Goal: Task Accomplishment & Management: Use online tool/utility

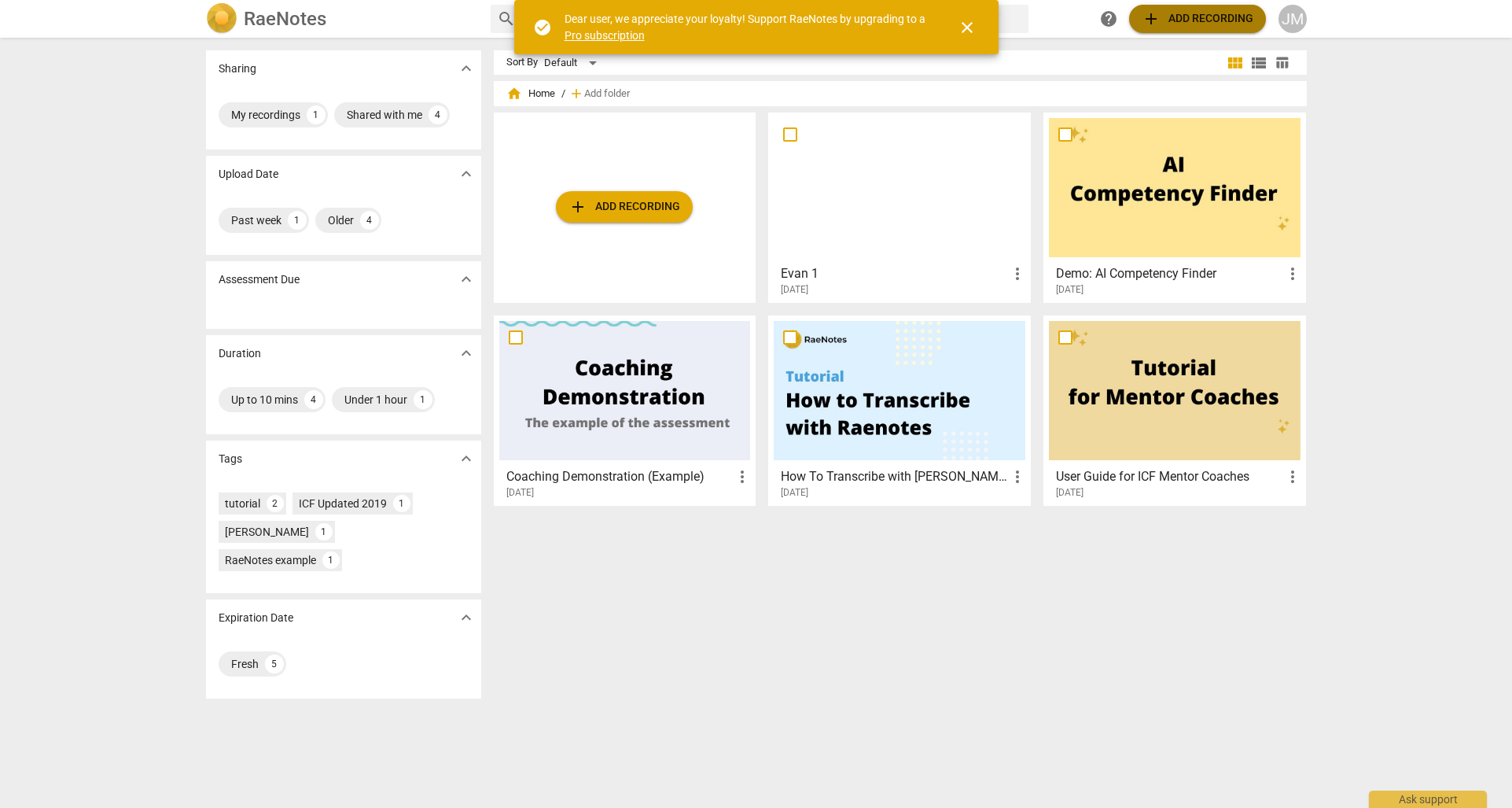
click at [1179, 18] on span "add Add recording" at bounding box center [1197, 19] width 111 height 19
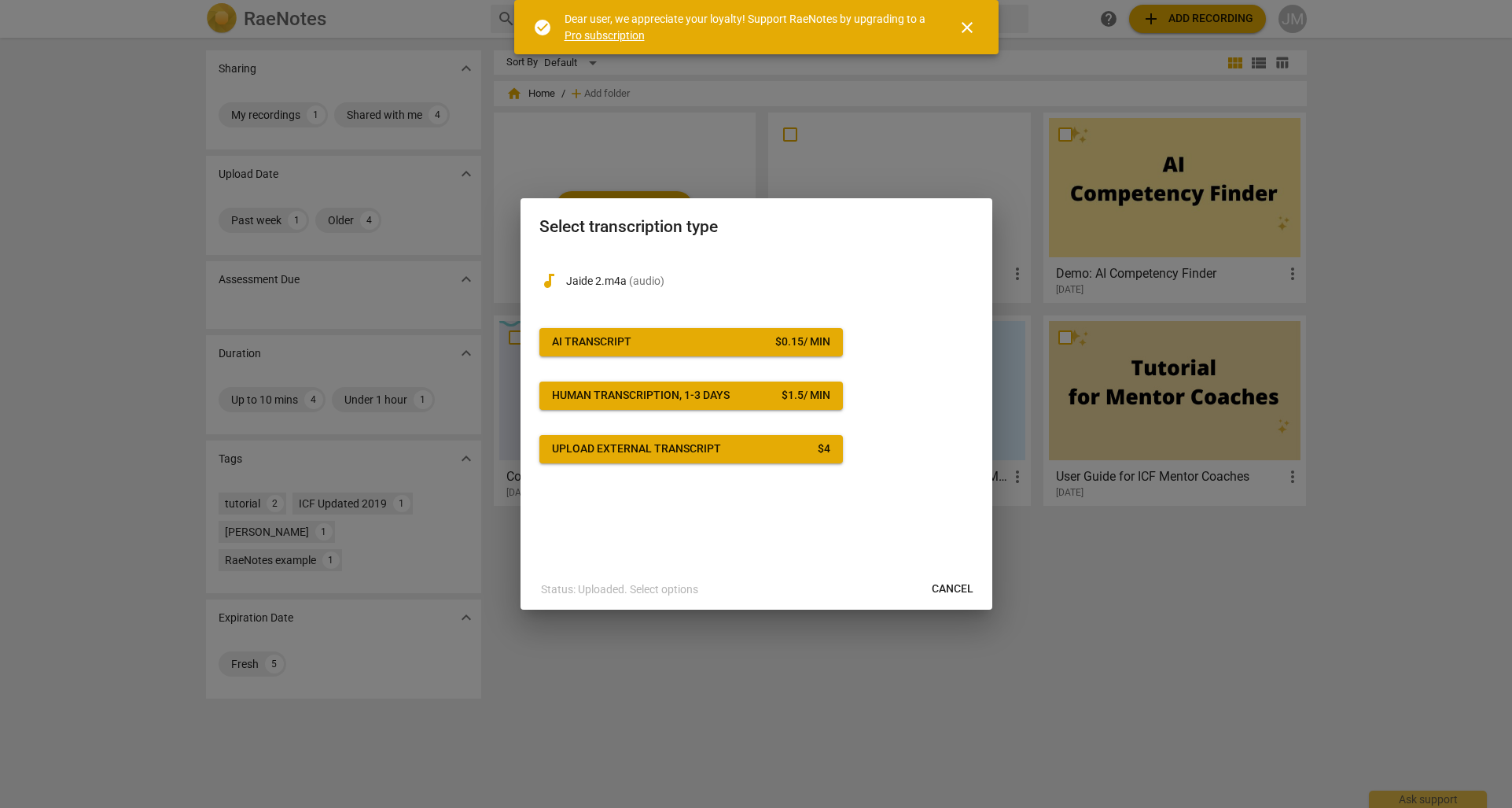
click at [972, 26] on span "close" at bounding box center [967, 28] width 19 height 19
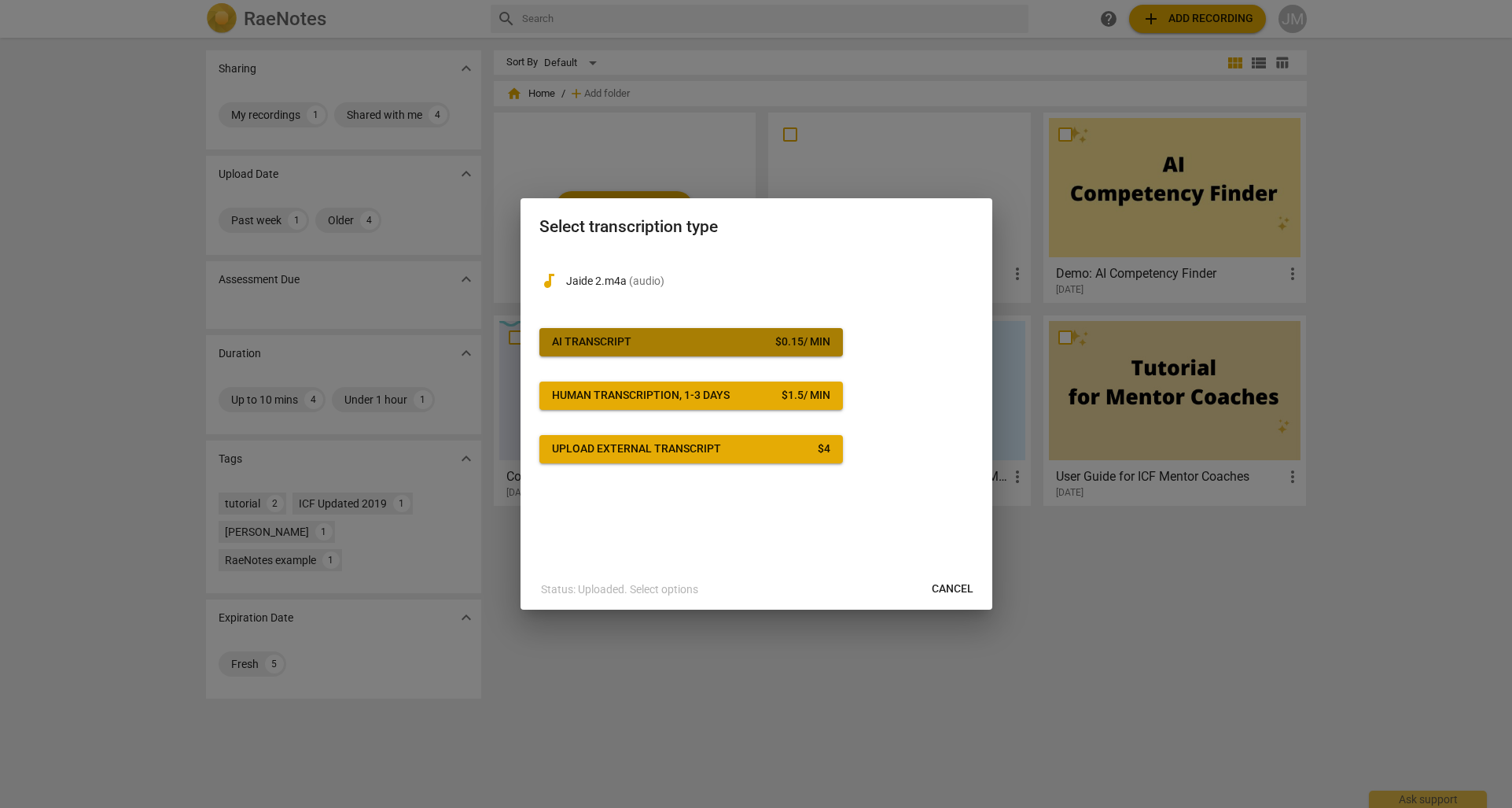
click at [762, 343] on span "AI Transcript $ 0.15 / min" at bounding box center [691, 342] width 278 height 16
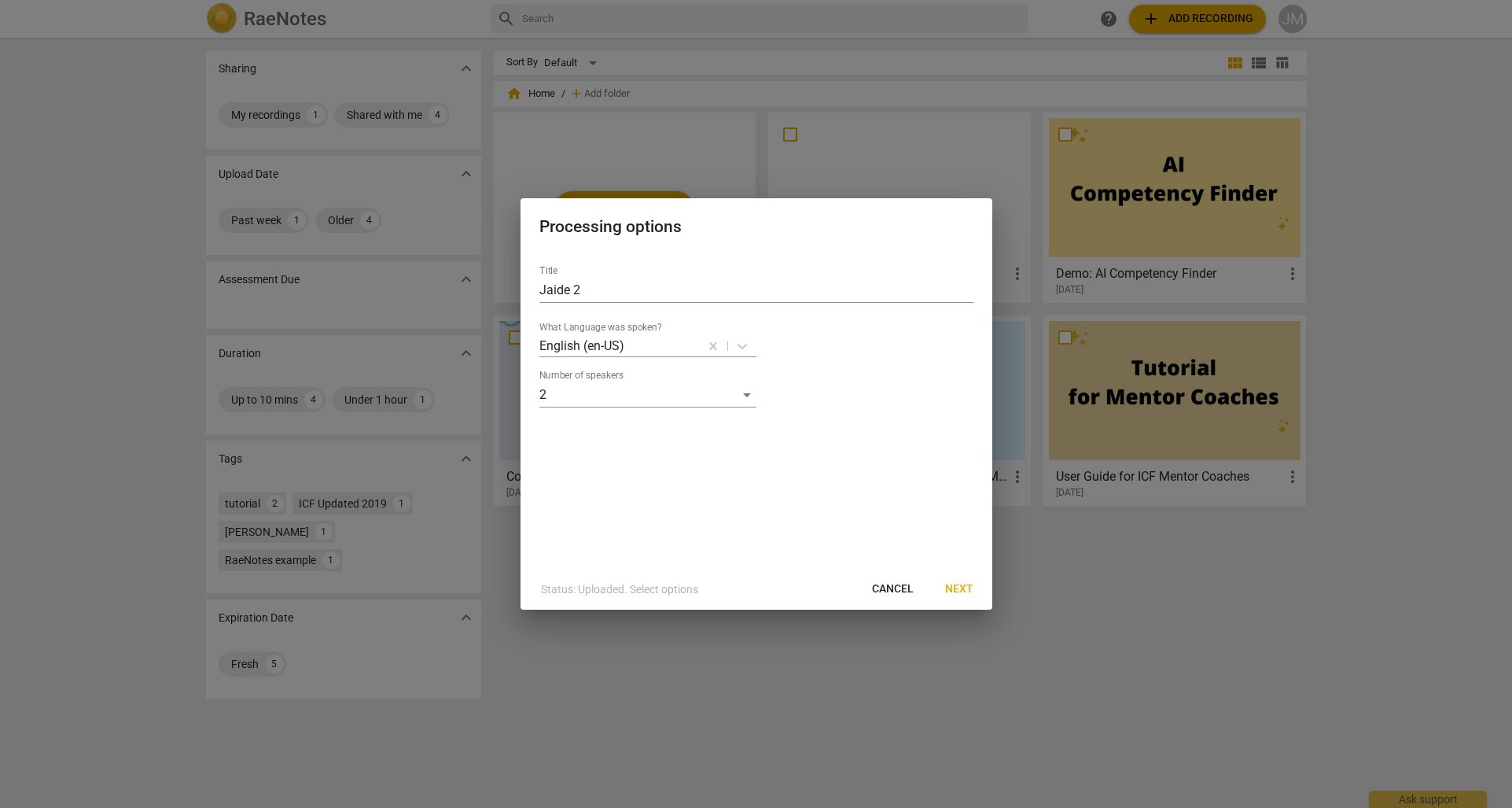
click at [955, 585] on span "Next" at bounding box center [960, 589] width 28 height 16
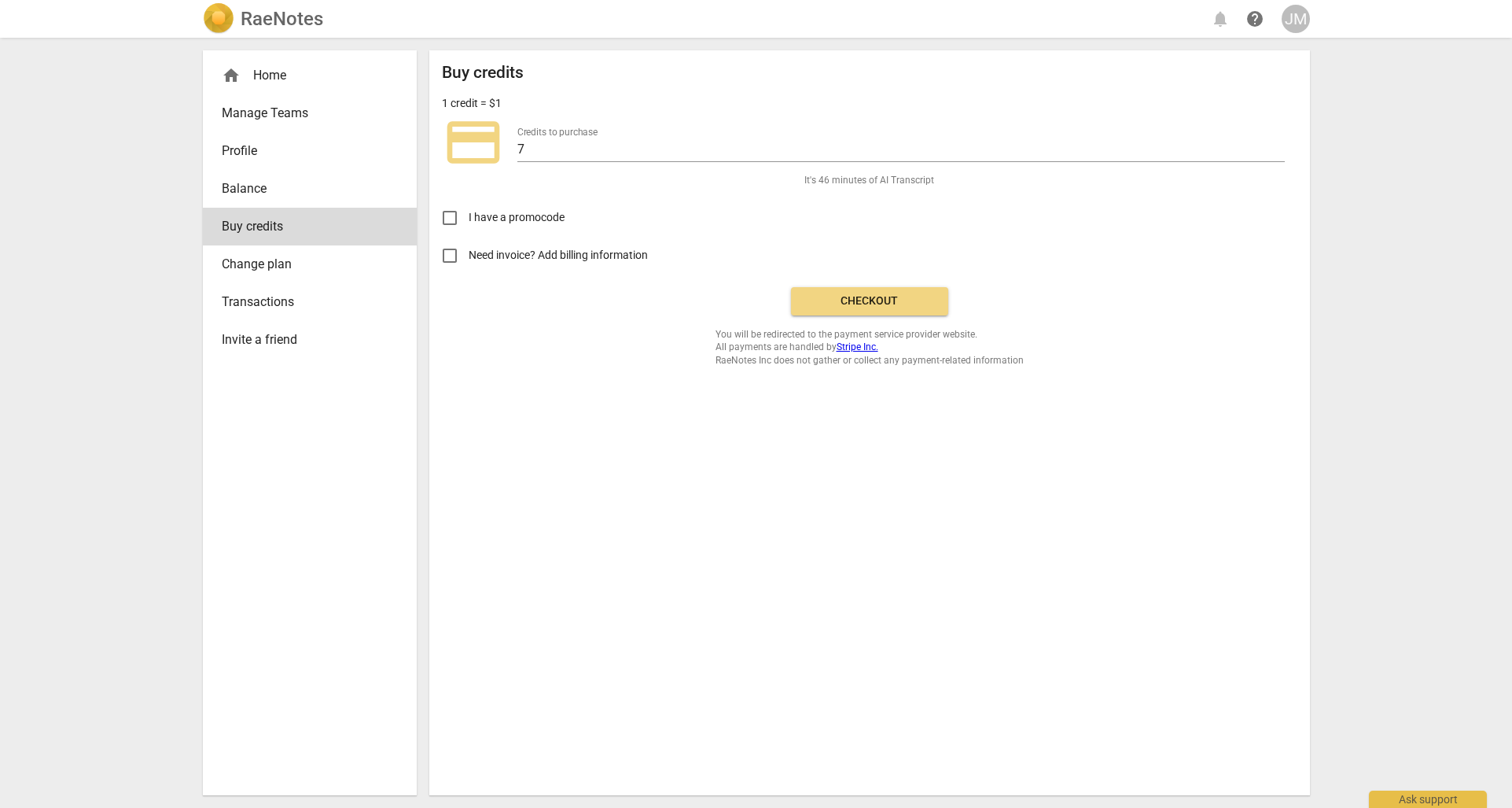
click at [861, 295] on span "Checkout" at bounding box center [869, 301] width 132 height 16
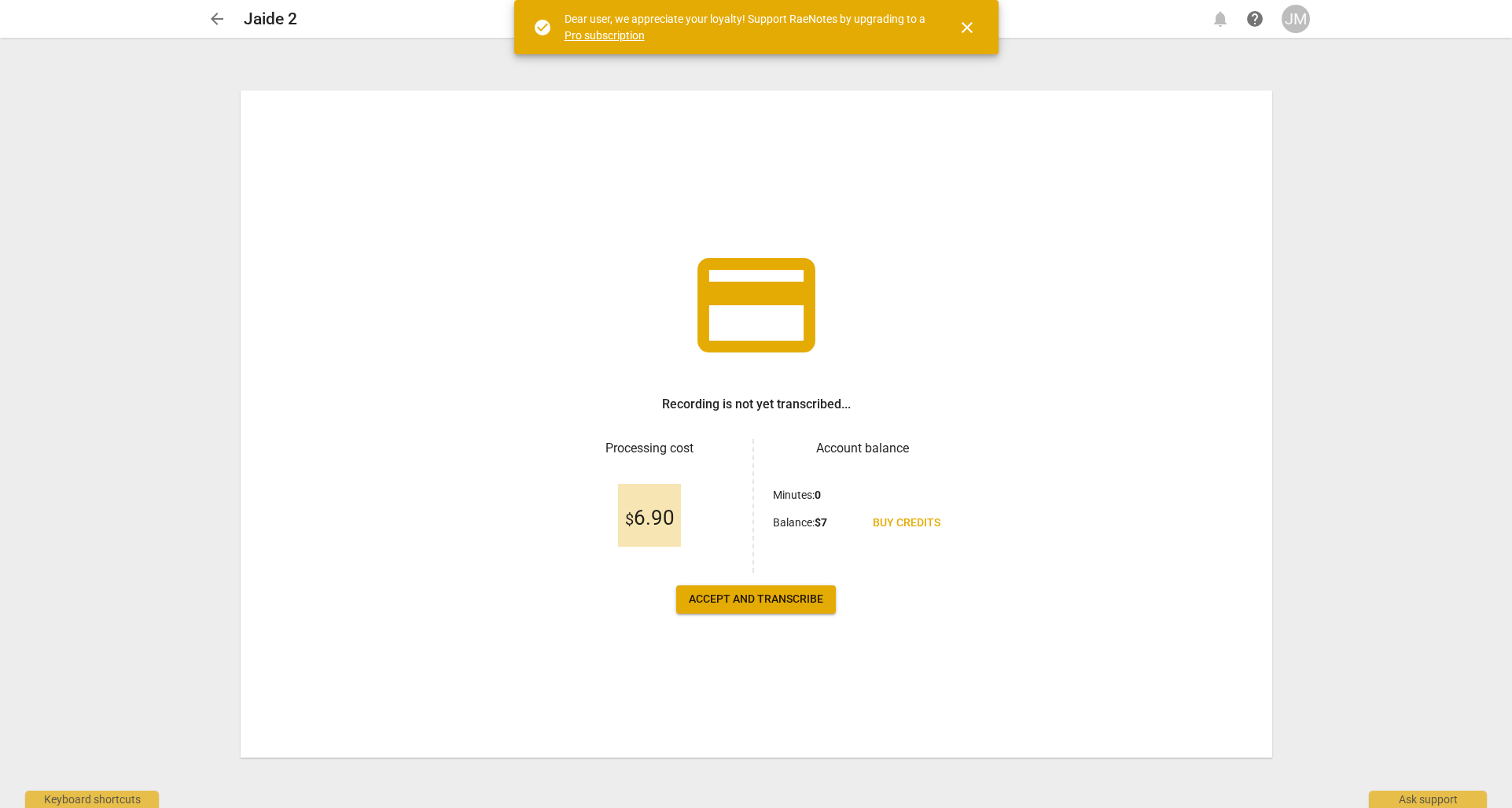
click at [752, 587] on button "Accept and transcribe" at bounding box center [756, 599] width 160 height 28
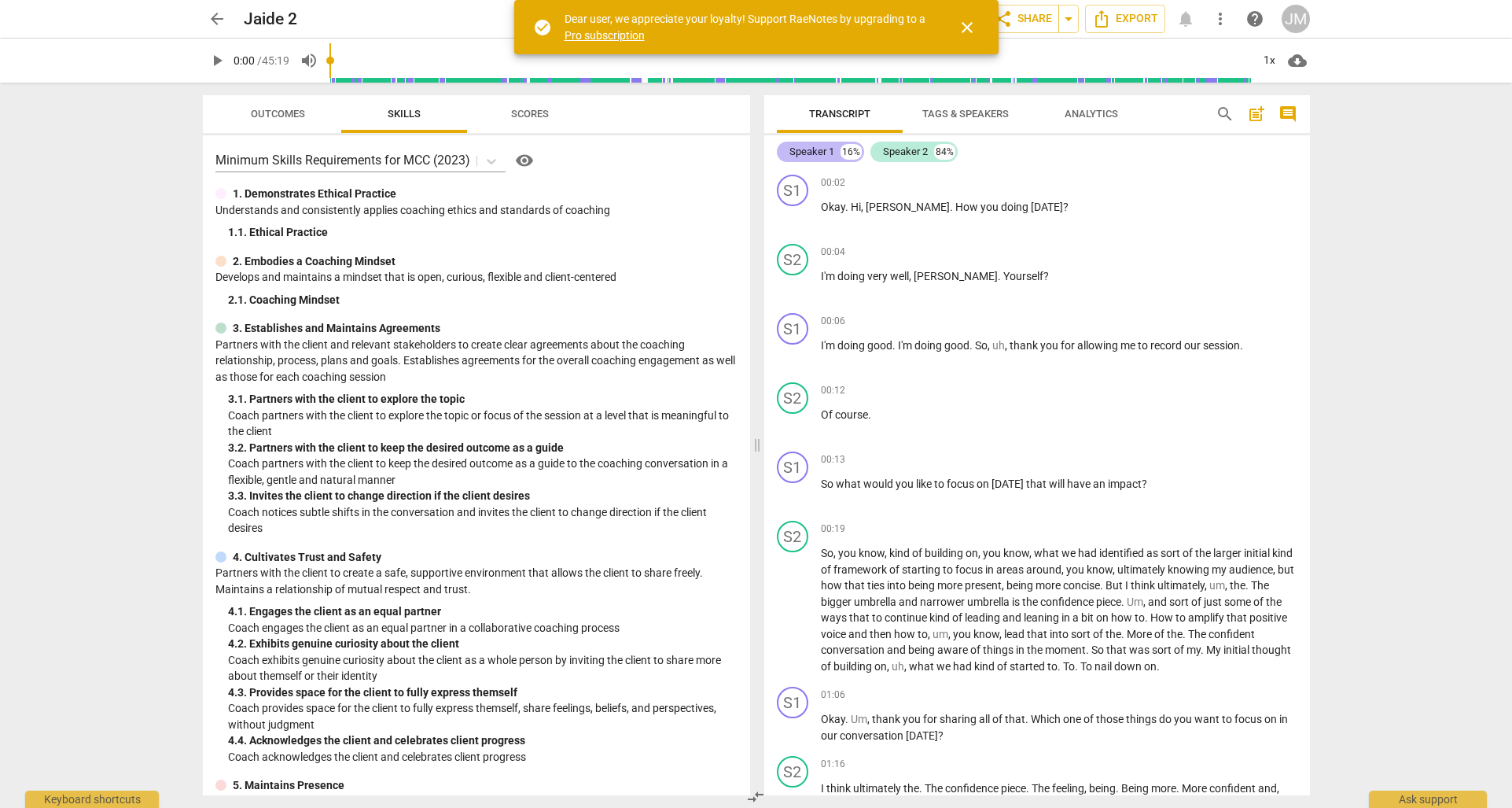
click at [831, 157] on div "Speaker 1" at bounding box center [812, 152] width 45 height 16
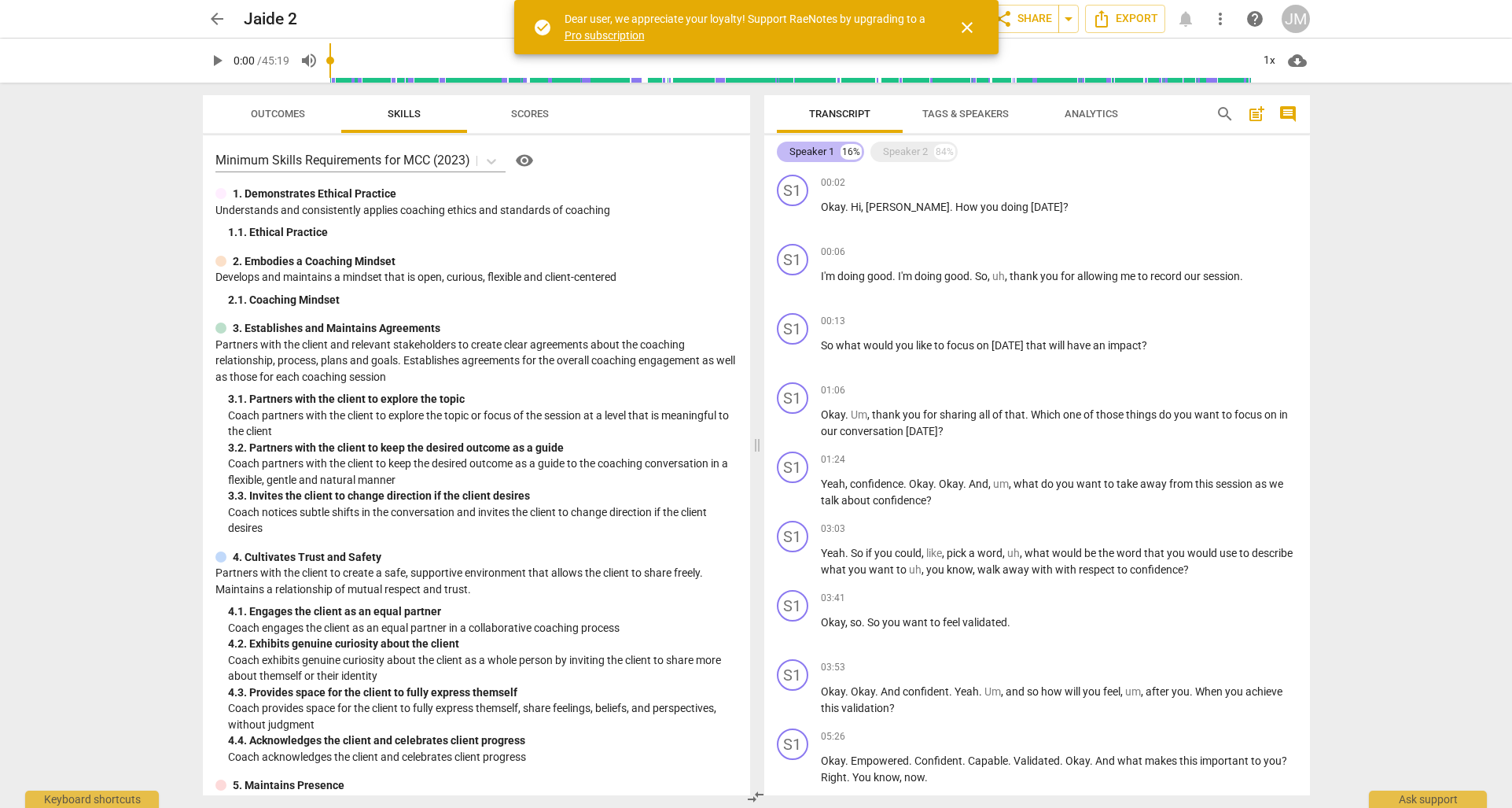
click at [824, 157] on div "Speaker 1" at bounding box center [812, 152] width 45 height 16
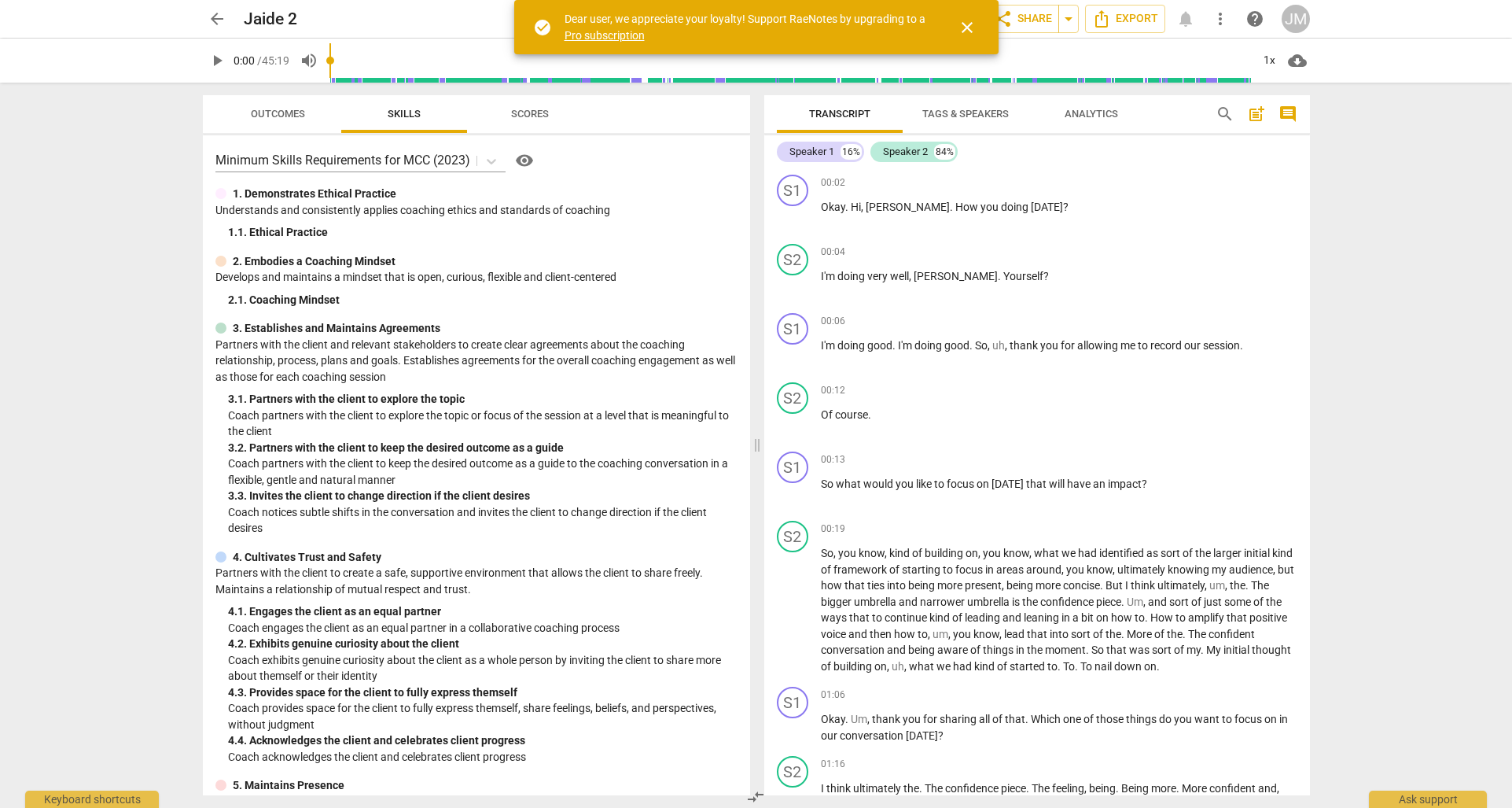
click at [942, 115] on span "Tags & Speakers" at bounding box center [965, 113] width 86 height 12
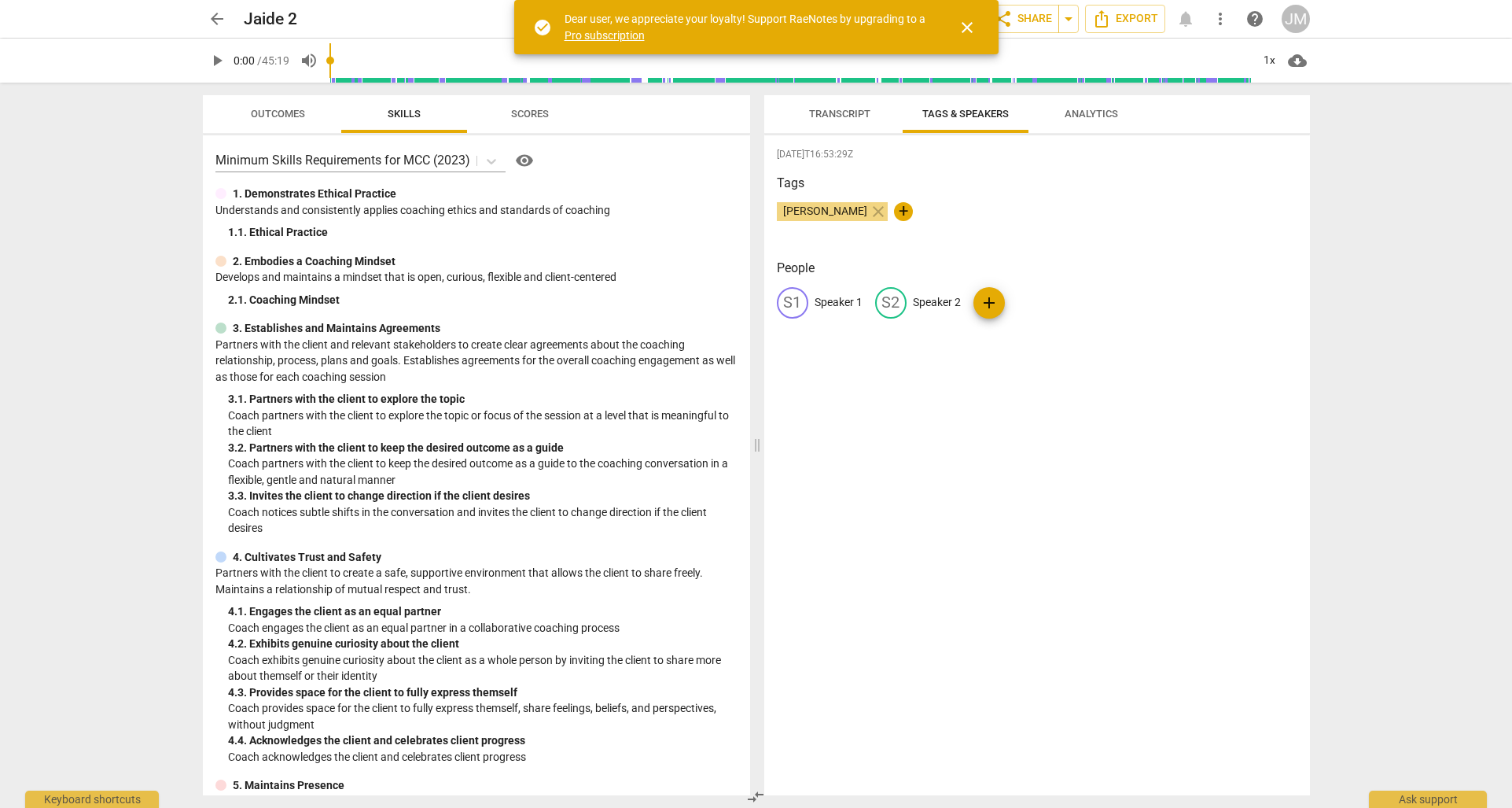
click at [839, 301] on p "Speaker 1" at bounding box center [839, 302] width 48 height 17
type input "J"
type input "Coach"
click at [1023, 308] on p "Speaker 2" at bounding box center [1039, 302] width 48 height 17
type input "Client"
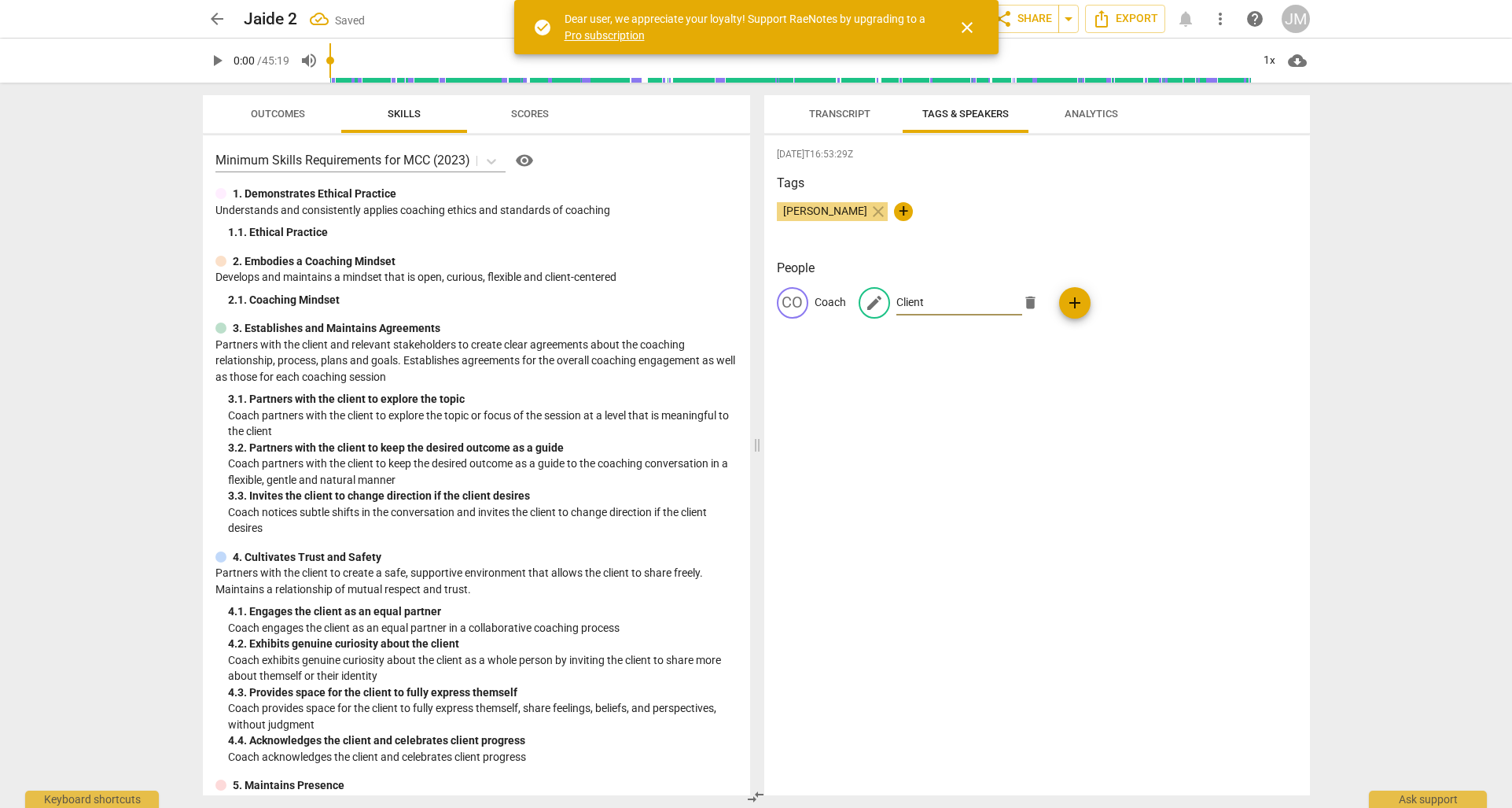
click at [1012, 374] on div "[DATE]T16:53:29Z Tags [PERSON_NAME] close + People CO Coach edit Client delete …" at bounding box center [1037, 465] width 545 height 660
click at [846, 115] on span "Transcript" at bounding box center [840, 113] width 62 height 12
